Goal: Information Seeking & Learning: Learn about a topic

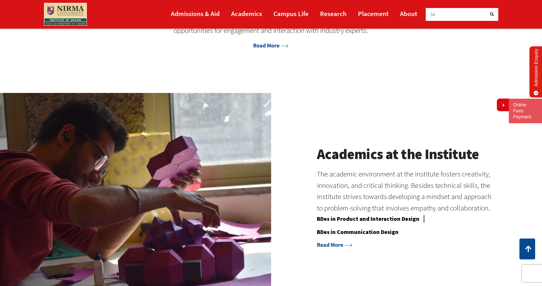
scroll to position [572, 0]
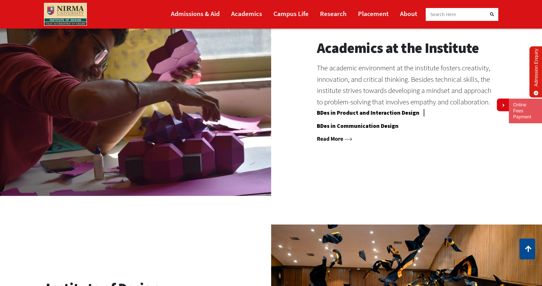
click at [335, 139] on link "Read More" at bounding box center [334, 138] width 35 height 7
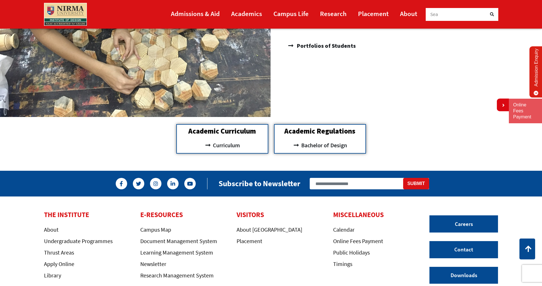
scroll to position [629, 0]
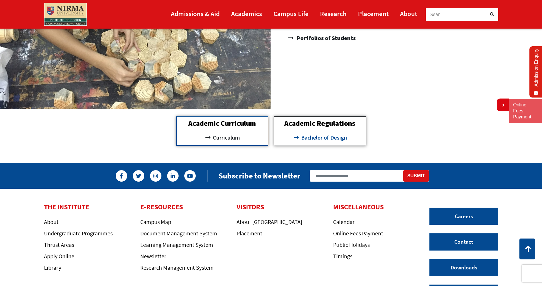
click at [315, 137] on span "Bachelor of Design" at bounding box center [323, 138] width 47 height 10
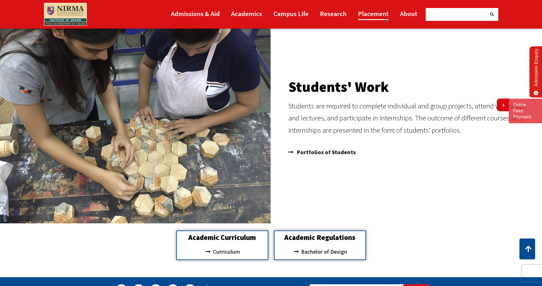
scroll to position [514, 0]
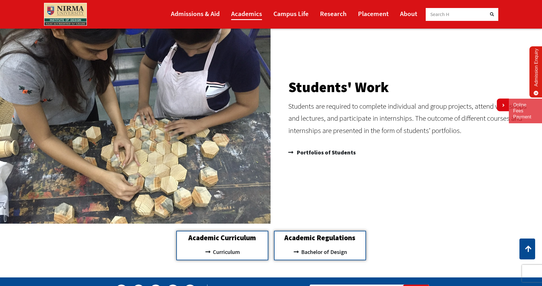
click at [253, 14] on link "Academics" at bounding box center [246, 13] width 31 height 13
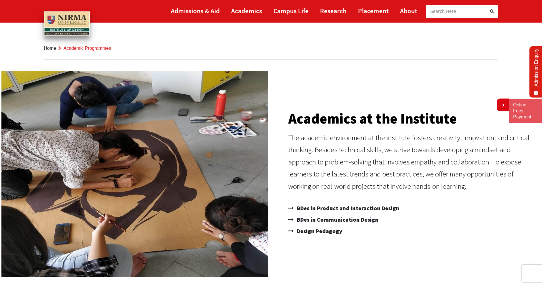
click at [49, 49] on link "Home" at bounding box center [50, 48] width 12 height 5
click at [53, 47] on link "Home" at bounding box center [50, 48] width 12 height 5
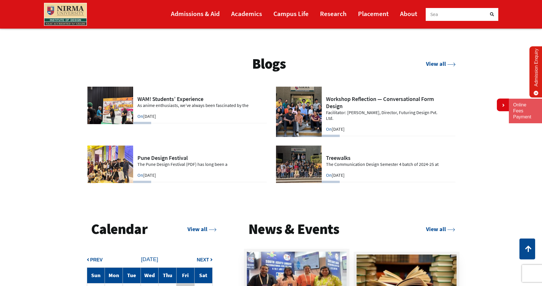
scroll to position [1301, 0]
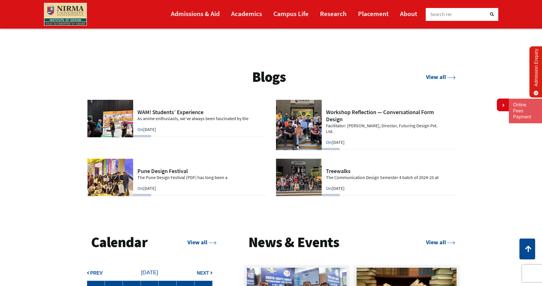
click at [431, 10] on div "Search He" at bounding box center [458, 14] width 57 height 13
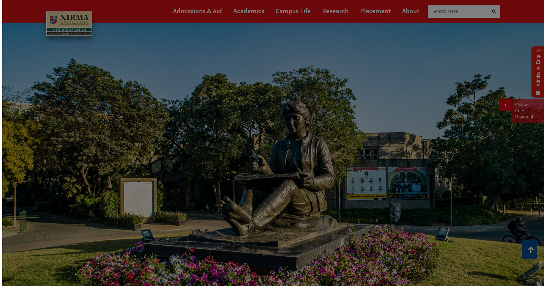
scroll to position [0, 0]
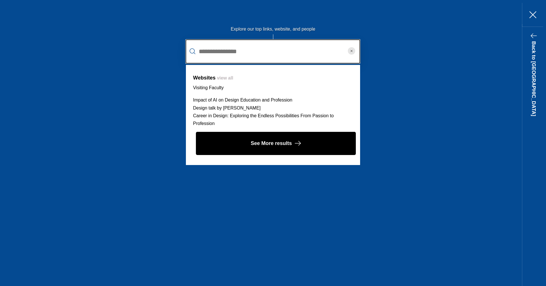
type input "**********"
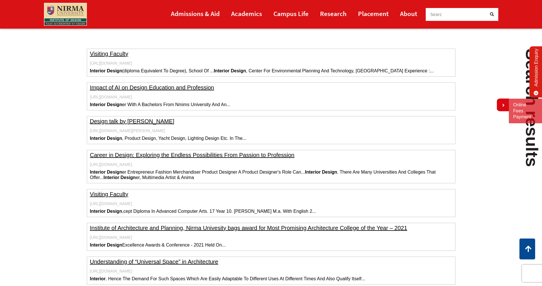
scroll to position [130, 0]
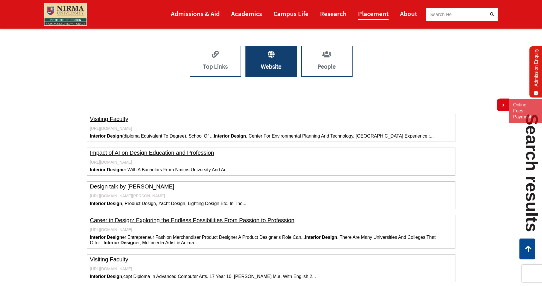
click at [369, 13] on link "Placement" at bounding box center [373, 13] width 31 height 13
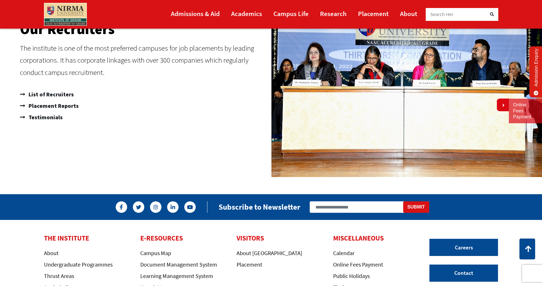
scroll to position [457, 0]
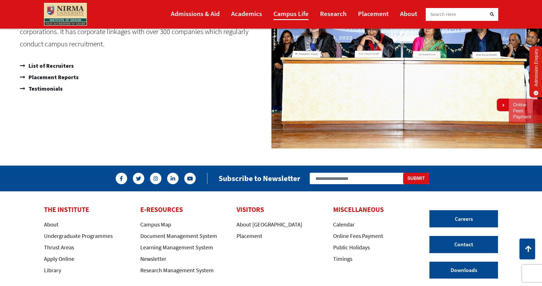
click at [301, 14] on link "Campus Life" at bounding box center [291, 13] width 35 height 13
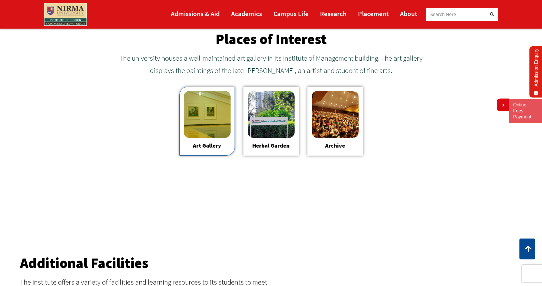
scroll to position [674, 0]
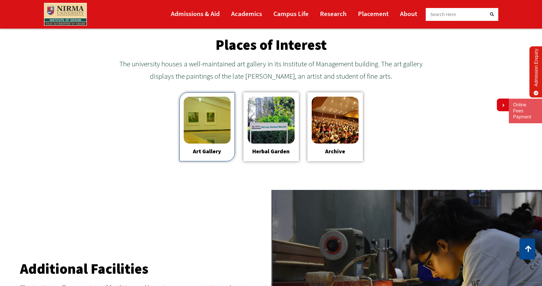
click at [213, 130] on img at bounding box center [207, 120] width 47 height 47
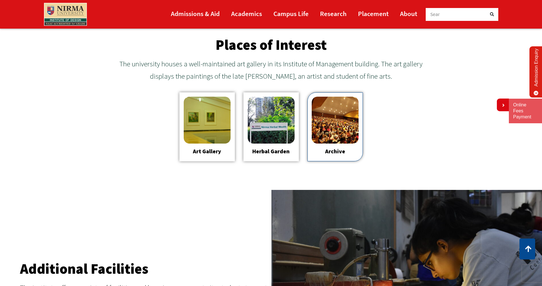
click at [335, 119] on img at bounding box center [335, 120] width 47 height 47
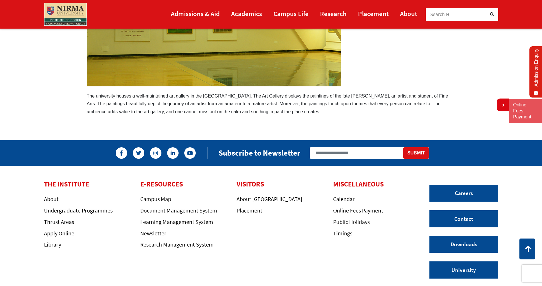
scroll to position [57, 0]
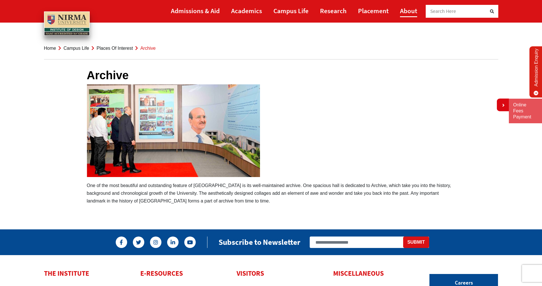
click at [417, 12] on link "About" at bounding box center [408, 10] width 17 height 13
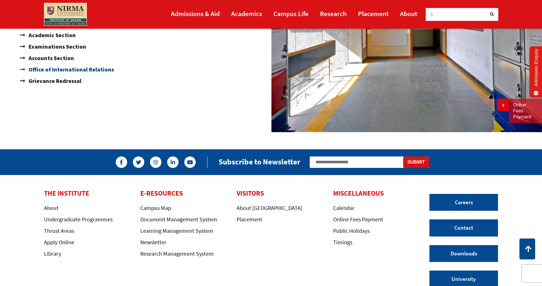
scroll to position [514, 0]
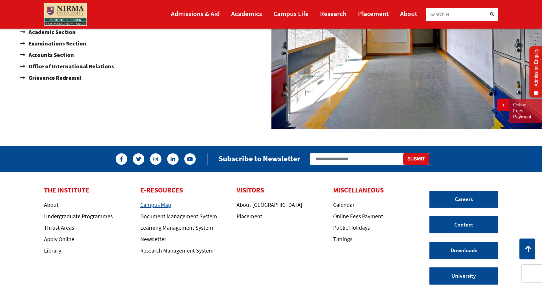
click at [162, 203] on link "Campus Map" at bounding box center [155, 204] width 31 height 7
